Goal: Navigation & Orientation: Find specific page/section

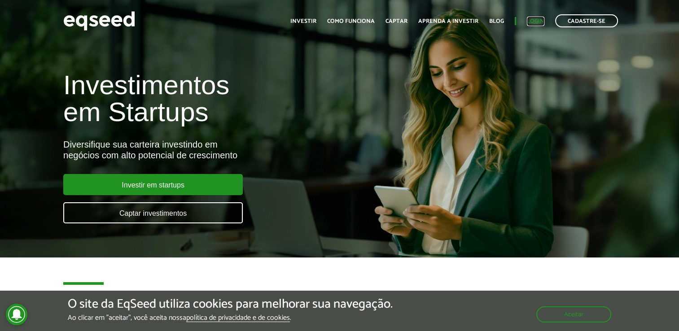
click at [537, 20] on link "Login" at bounding box center [535, 21] width 17 height 6
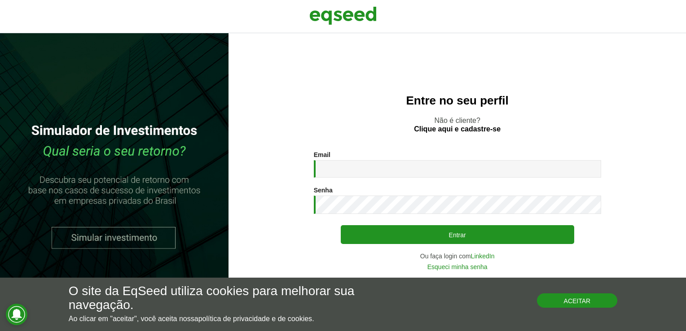
click at [568, 303] on button "Aceitar" at bounding box center [577, 300] width 81 height 14
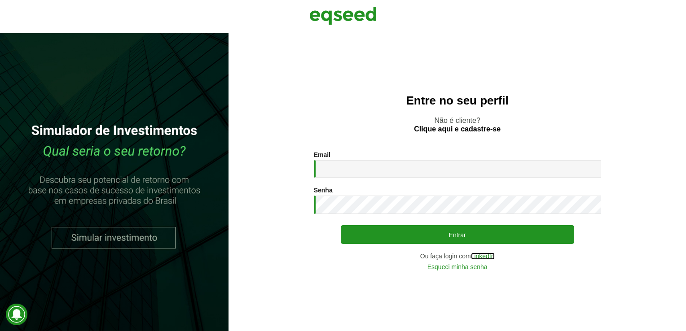
click at [478, 256] on link "LinkedIn" at bounding box center [483, 256] width 24 height 6
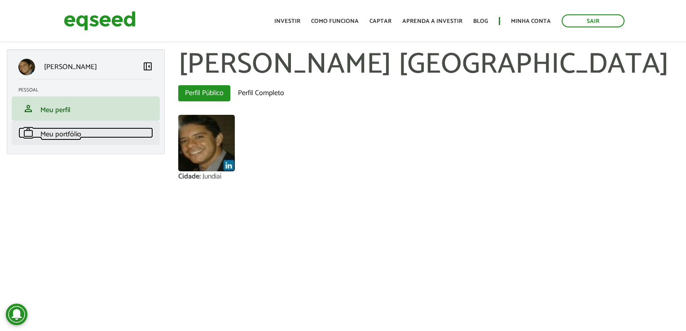
click at [54, 137] on span "Meu portfólio" at bounding box center [60, 134] width 41 height 12
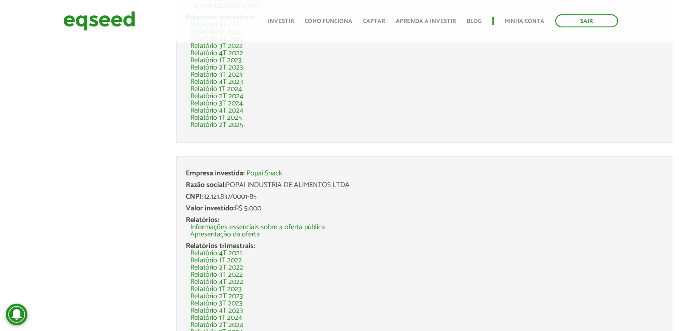
scroll to position [436, 0]
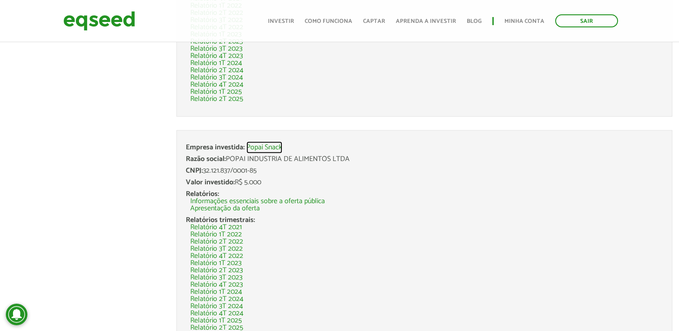
click at [257, 145] on link "Popai Snack" at bounding box center [264, 147] width 36 height 7
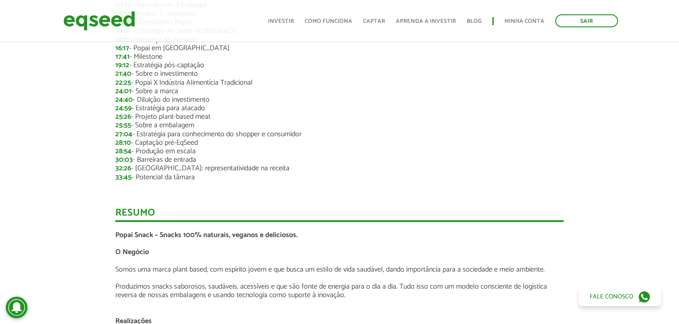
scroll to position [942, 0]
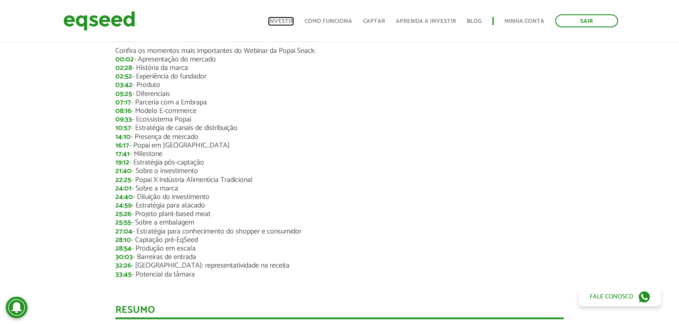
click at [289, 18] on link "Investir" at bounding box center [281, 21] width 26 height 6
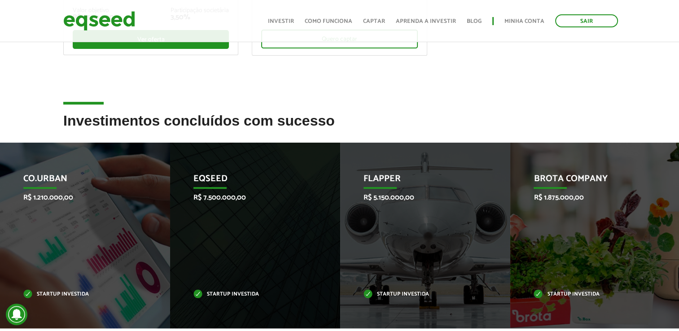
scroll to position [314, 0]
